Goal: Ask a question: Seek information or help from site administrators or community

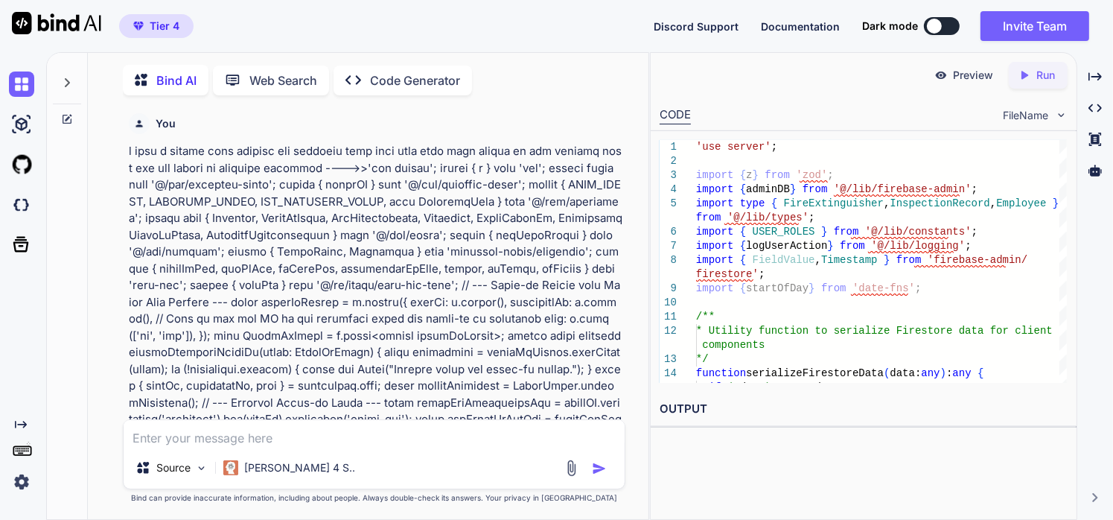
scroll to position [78133, 0]
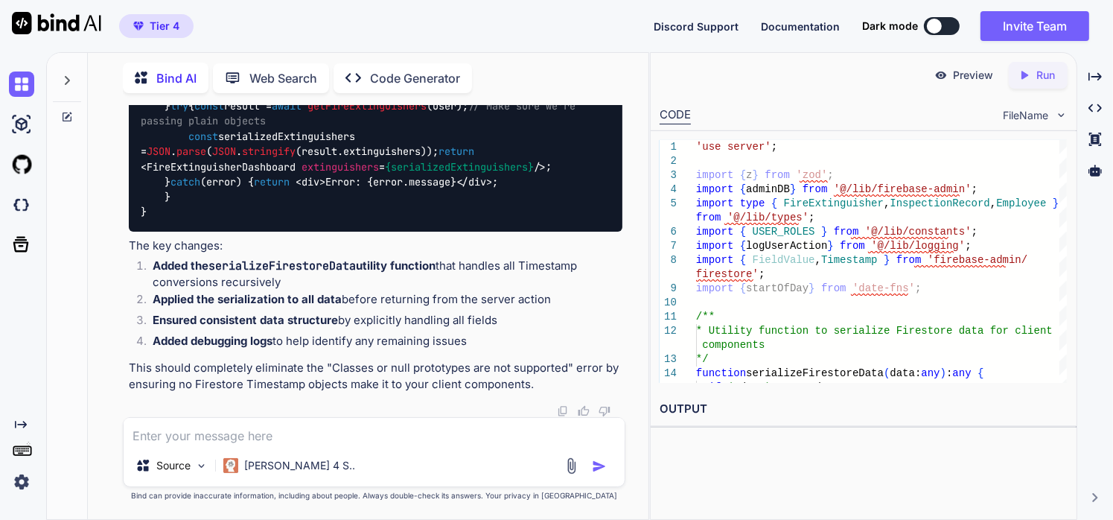
click at [313, 428] on textarea at bounding box center [375, 431] width 502 height 27
paste textarea "TypeError: (0 , date_fns_tz__WEBPACK_IMPORTED_MODULE_6__.utcToZonedTime) is not…"
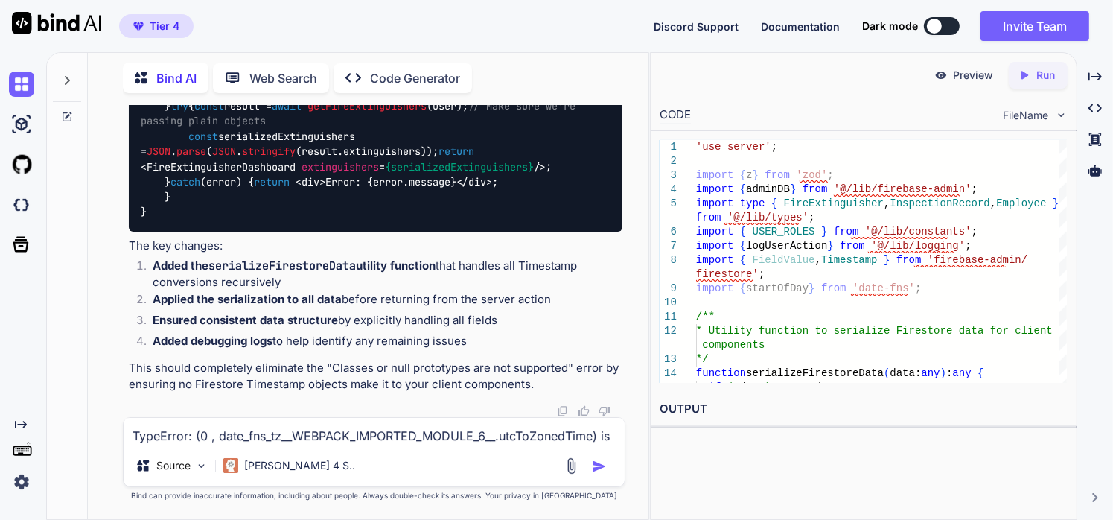
scroll to position [109, 0]
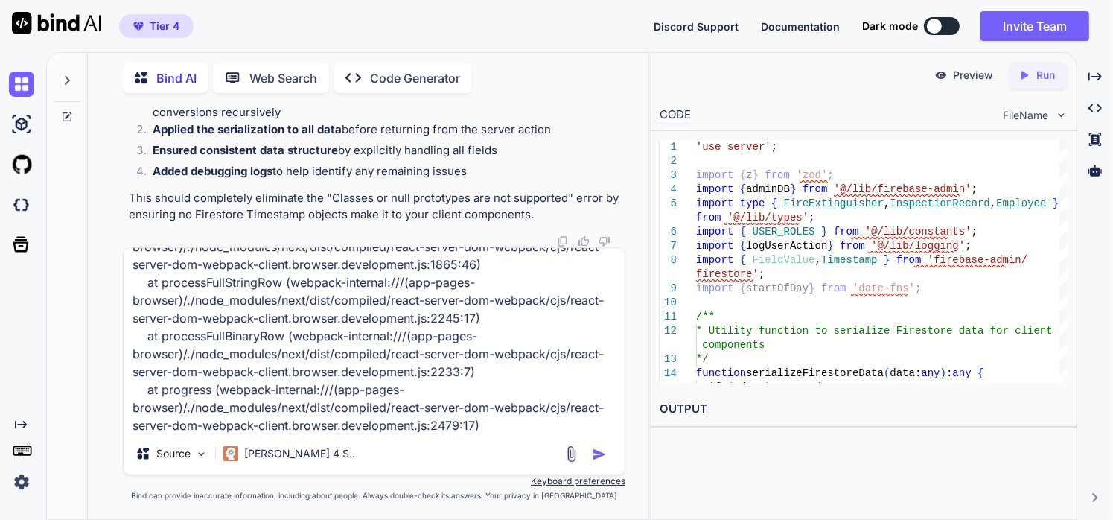
type textarea "TypeError: (0 , date_fns_tz__WEBPACK_IMPORTED_MODULE_6__.utcToZonedTime) is not…"
click at [594, 449] on img "button" at bounding box center [599, 454] width 15 height 15
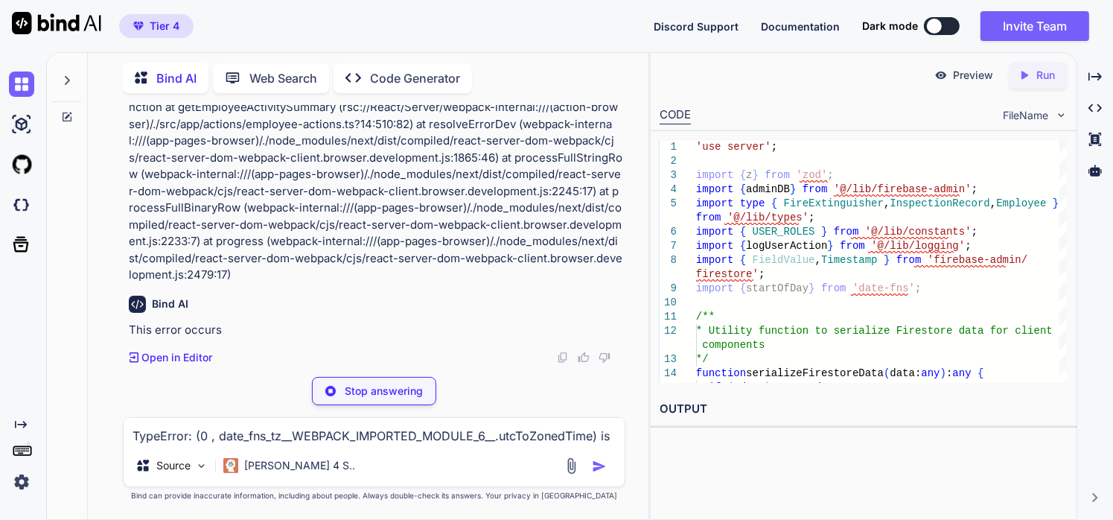
scroll to position [78502, 0]
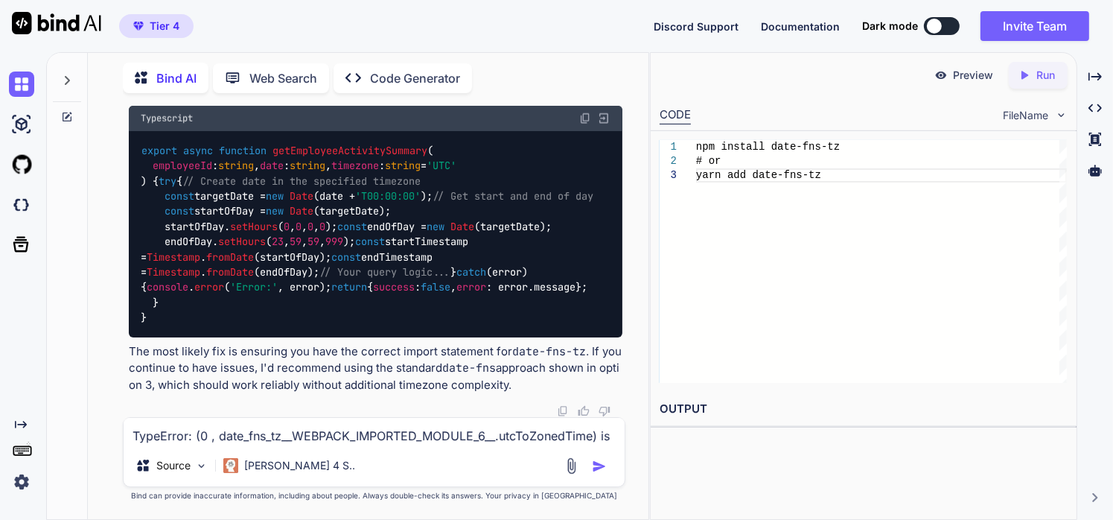
click at [302, 435] on textarea "TypeError: (0 , date_fns_tz__WEBPACK_IMPORTED_MODULE_6__.utcToZonedTime) is not…" at bounding box center [375, 431] width 502 height 27
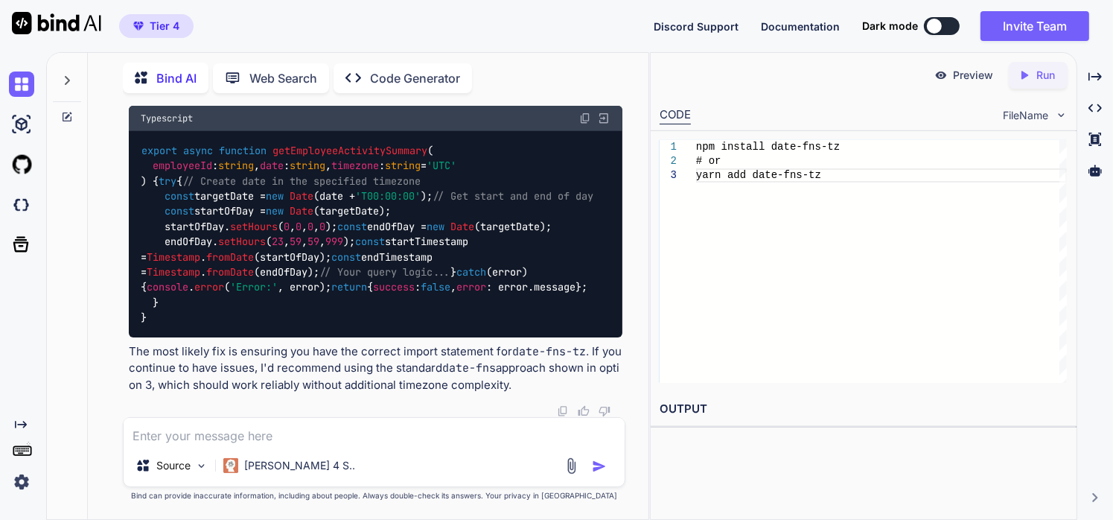
paste textarea "'use server'; import { z } from 'zod'; import admin from '@/lib/firebase-admin'…"
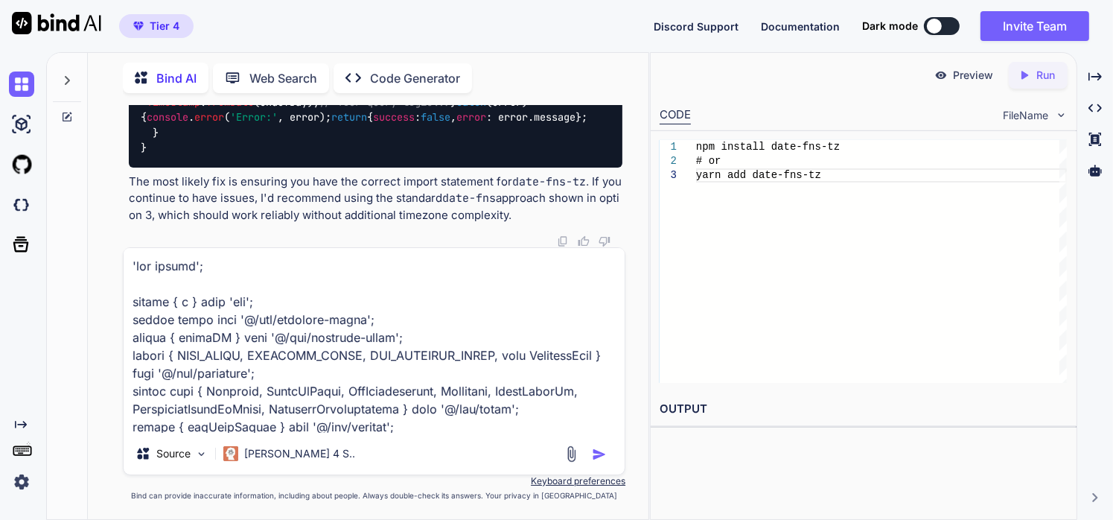
scroll to position [14763, 0]
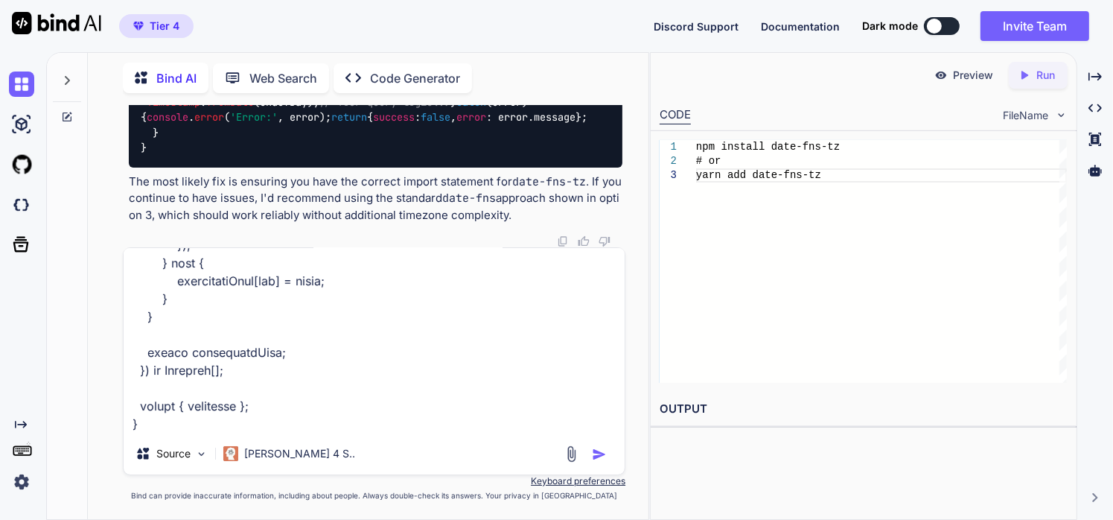
click at [363, 307] on textarea at bounding box center [375, 340] width 502 height 185
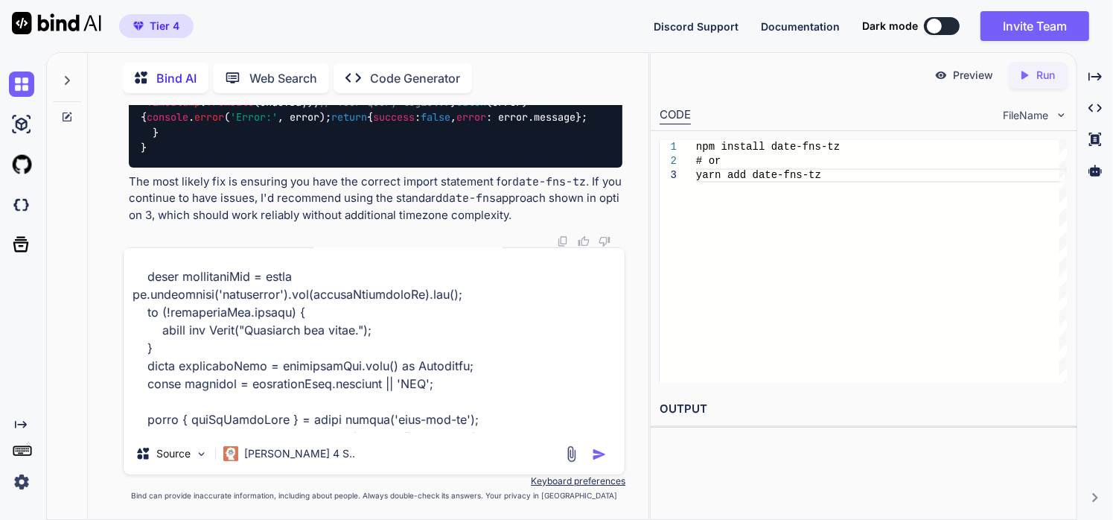
drag, startPoint x: 363, startPoint y: 307, endPoint x: 336, endPoint y: 114, distance: 194.8
click at [336, 114] on div "You Bind AI Looking at your code, the issue appears to be in the getEmployeeAct…" at bounding box center [374, 312] width 503 height 414
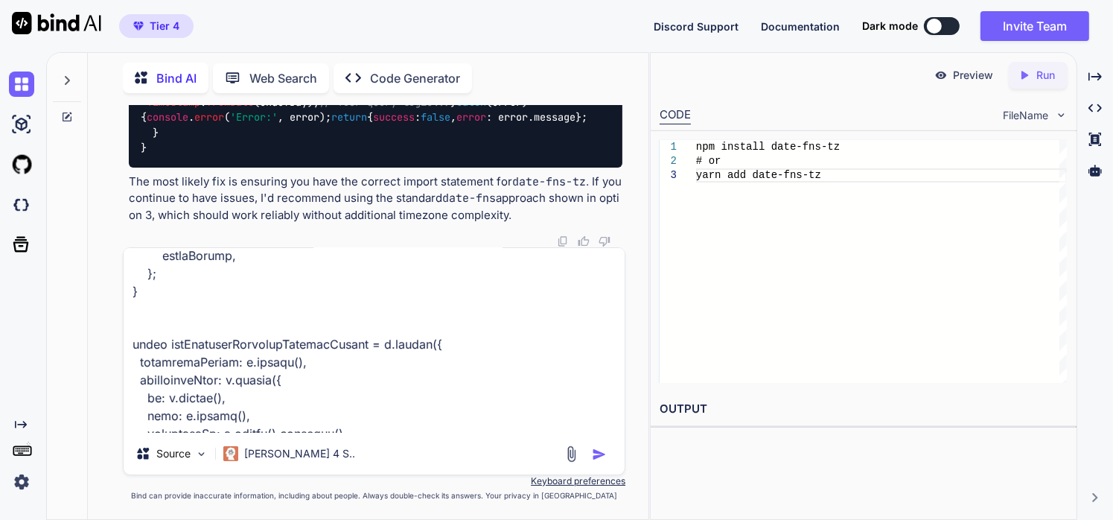
type textarea "'use server'; import { z } from 'zod'; import admin from '@/lib/firebase-admin'…"
click at [606, 453] on img "button" at bounding box center [599, 454] width 15 height 15
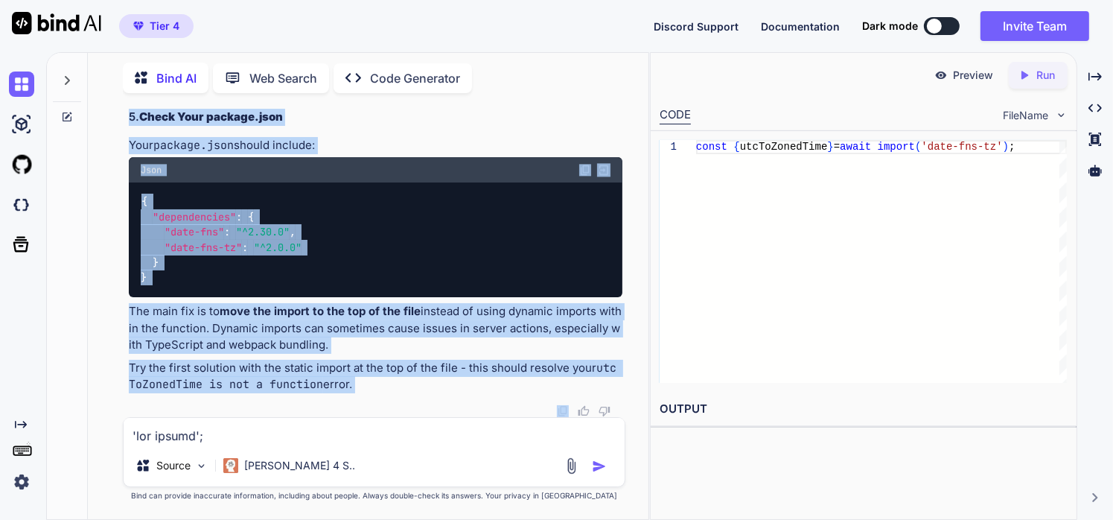
scroll to position [92165, 0]
drag, startPoint x: 124, startPoint y: 188, endPoint x: 354, endPoint y: 379, distance: 298.7
click at [354, 379] on div "You Bind AI Looking at your code, the issue appears to be in the getEmployeeAct…" at bounding box center [374, 312] width 503 height 414
copy div "Looking at your server action file, I can see the issue with the utcToZonedTime…"
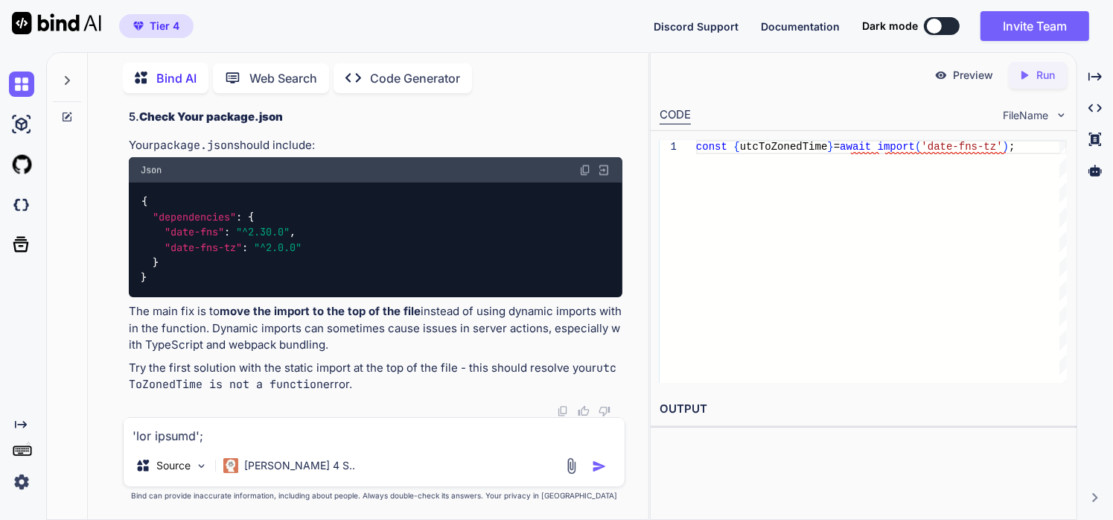
click at [298, 431] on textarea at bounding box center [375, 431] width 502 height 27
paste textarea "TypeError: (0 , date_fns_tz__WEBPACK_IMPORTED_MODULE_6__.utcToZonedTime) is not…"
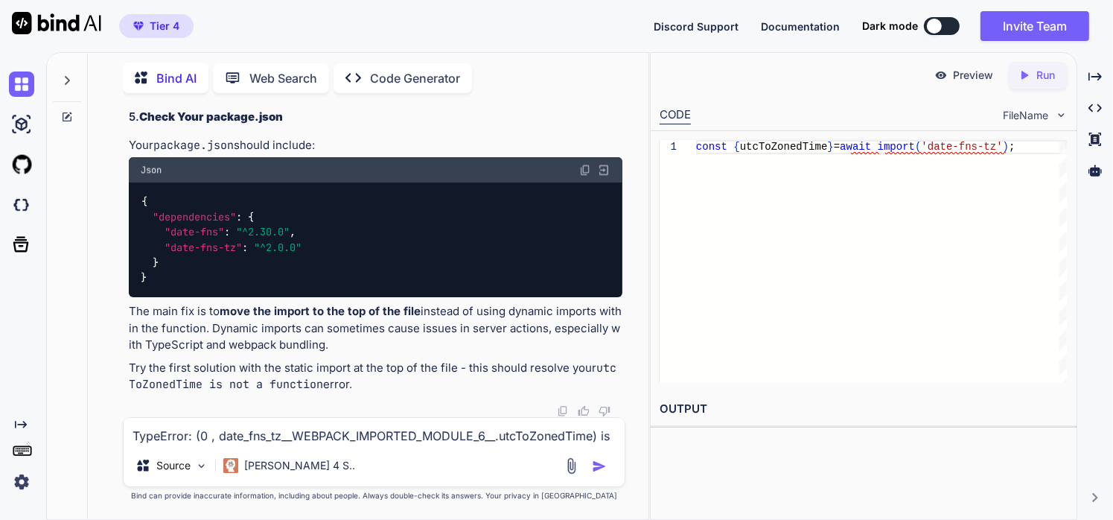
scroll to position [92217, 0]
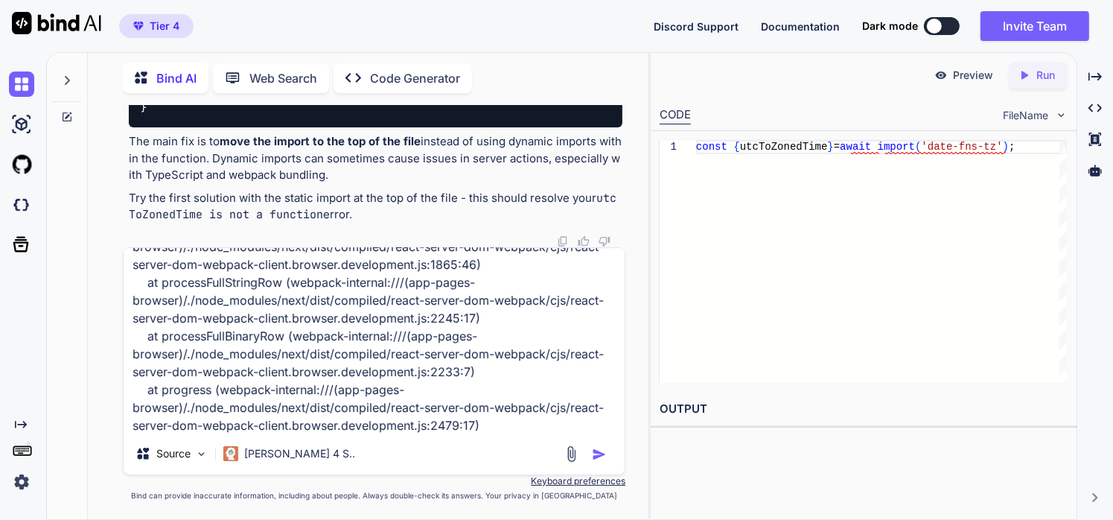
type textarea "TypeError: (0 , date_fns_tz__WEBPACK_IMPORTED_MODULE_6__.utcToZonedTime) is not…"
click at [596, 458] on img "button" at bounding box center [599, 454] width 15 height 15
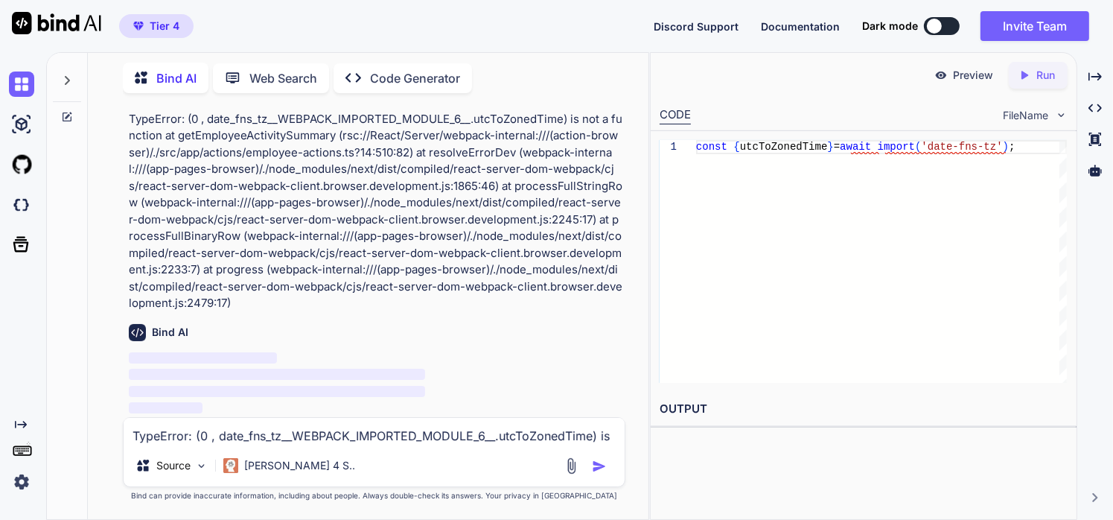
scroll to position [92478, 0]
click at [596, 458] on div at bounding box center [588, 465] width 50 height 17
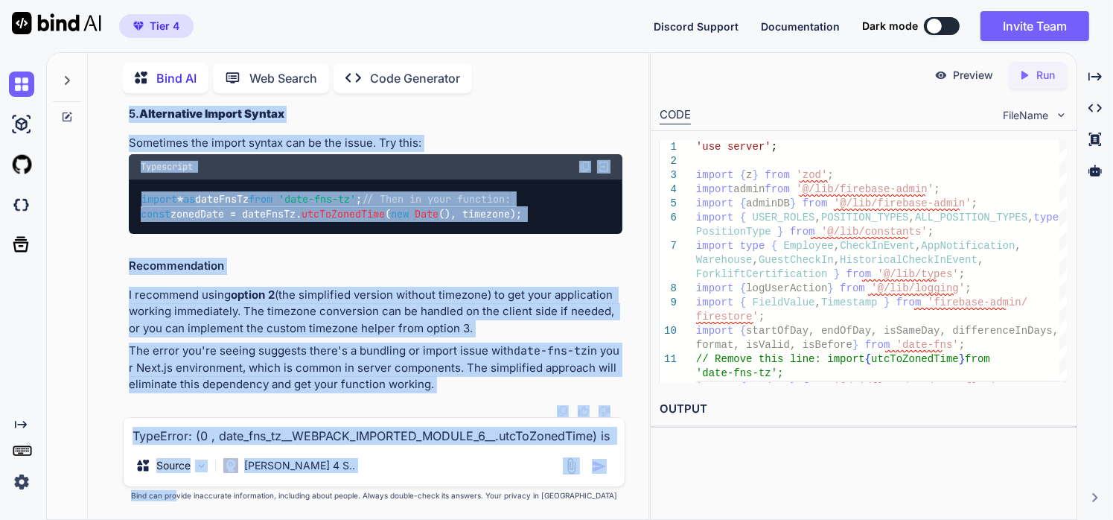
scroll to position [96893, 0]
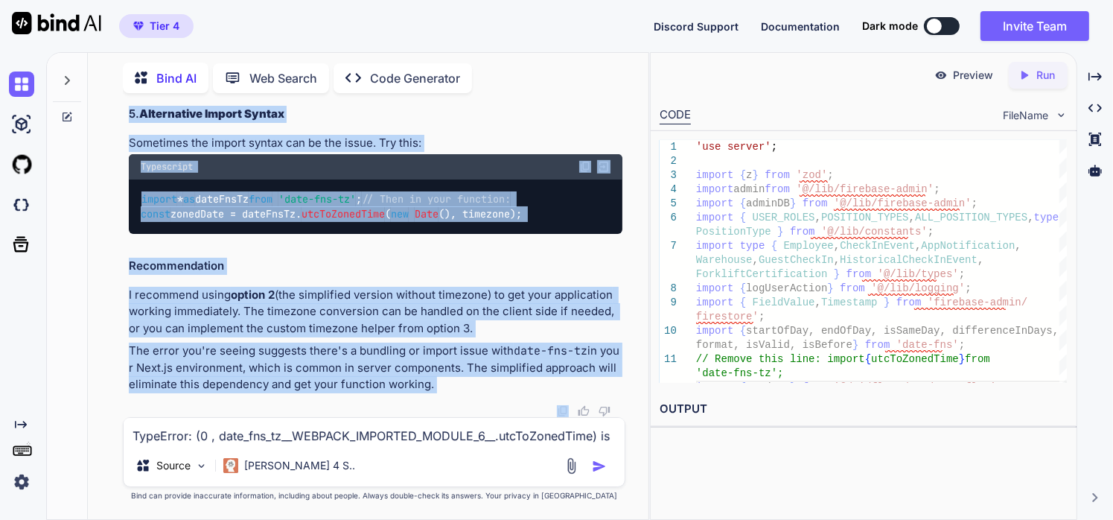
drag, startPoint x: 127, startPoint y: 173, endPoint x: 456, endPoint y: 405, distance: 401.8
copy div "The error persists because there's likely an issue with the date-fns-tz package…"
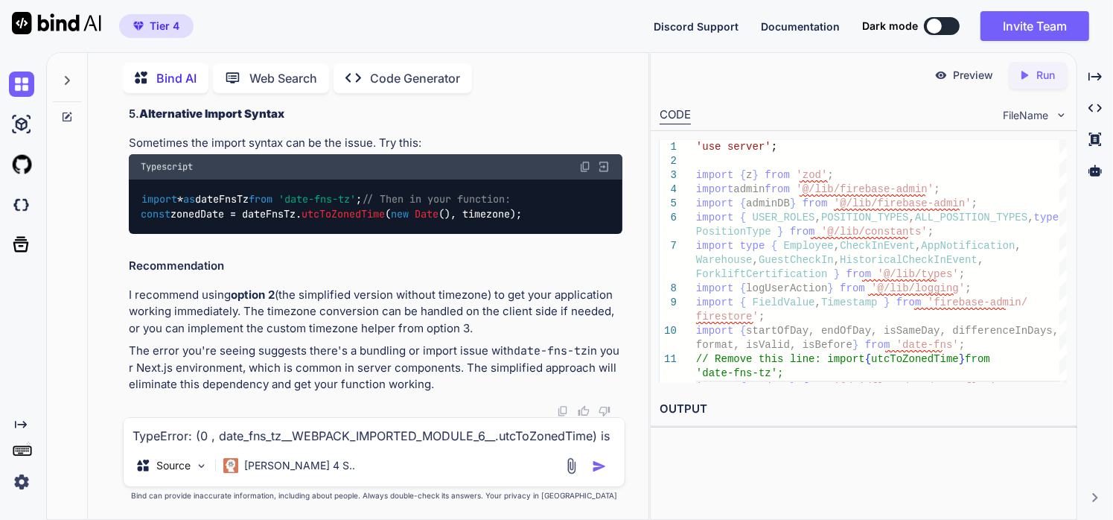
click at [377, 434] on textarea "TypeError: (0 , date_fns_tz__WEBPACK_IMPORTED_MODULE_6__.utcToZonedTime) is not…" at bounding box center [375, 431] width 502 height 27
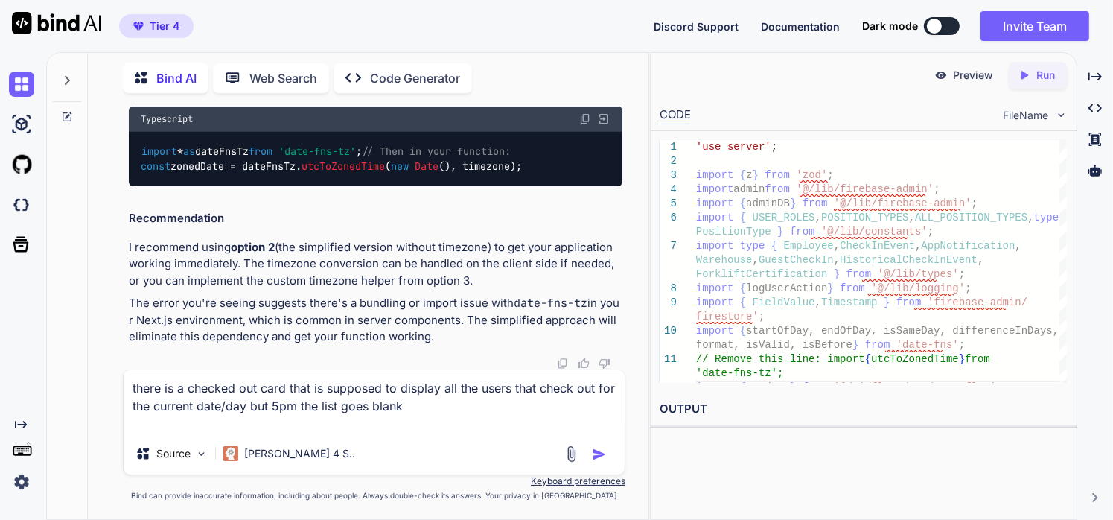
type textarea "there is a checked out card that is supposed to display all the users that chec…"
click at [602, 462] on img "button" at bounding box center [599, 454] width 15 height 15
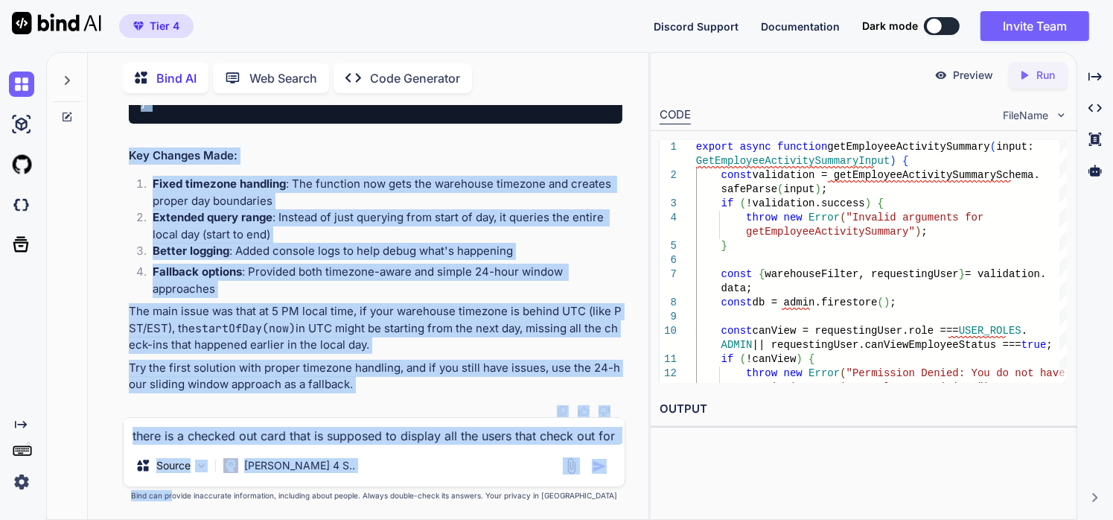
scroll to position [101164, 0]
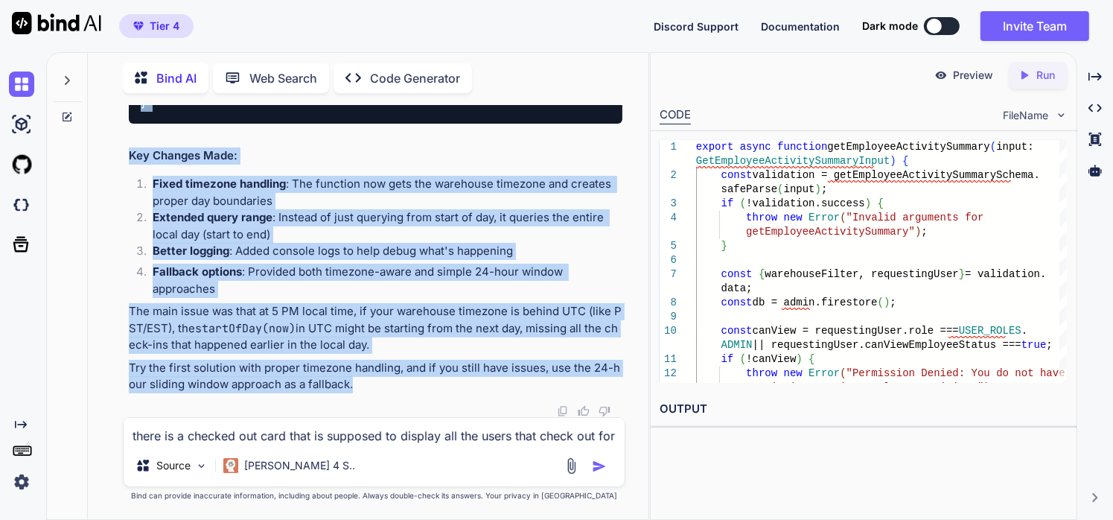
drag, startPoint x: 130, startPoint y: 164, endPoint x: 436, endPoint y: 393, distance: 381.8
copy div "The issue is that your getEmployeeActivitySummary function is using startOfDay(…"
